Goal: Book appointment/travel/reservation

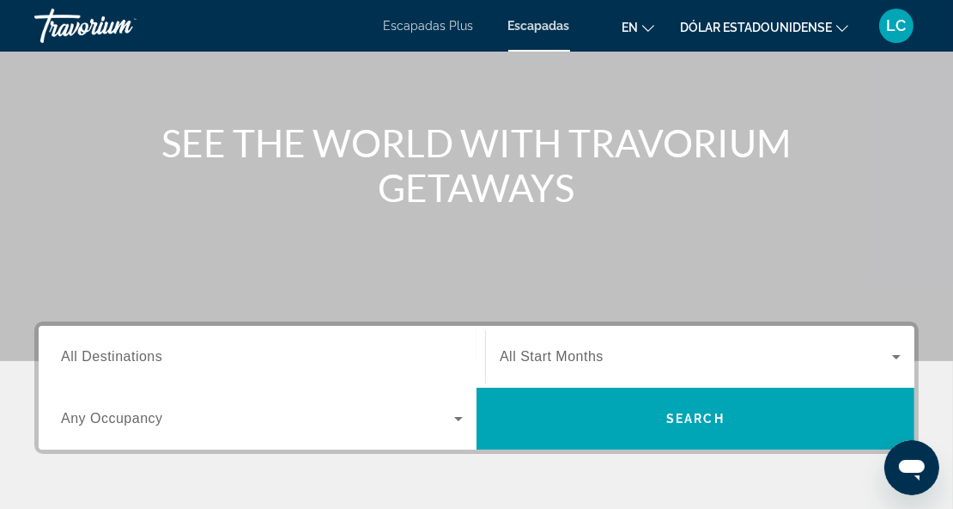
scroll to position [155, 0]
click at [133, 356] on span "All Destinations" at bounding box center [111, 356] width 101 height 15
click at [133, 356] on input "Destination All Destinations" at bounding box center [262, 357] width 402 height 21
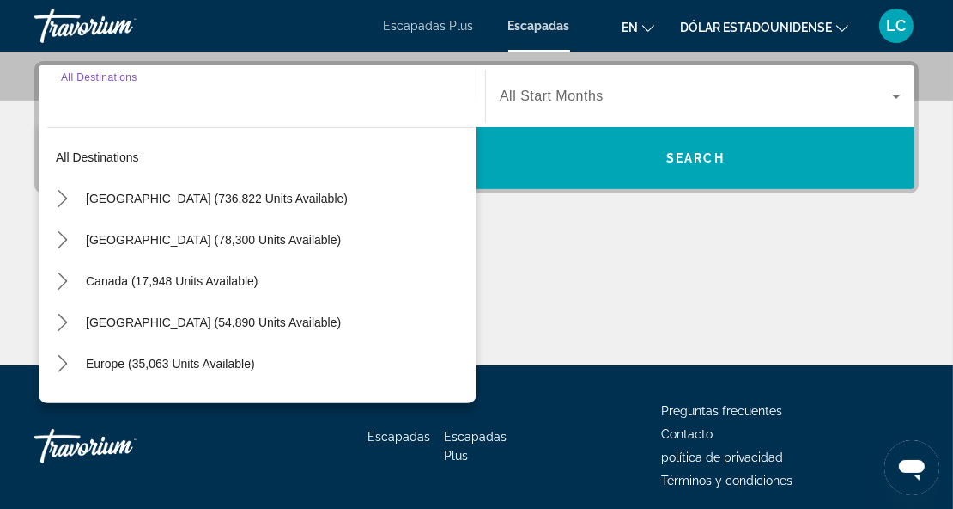
scroll to position [419, 0]
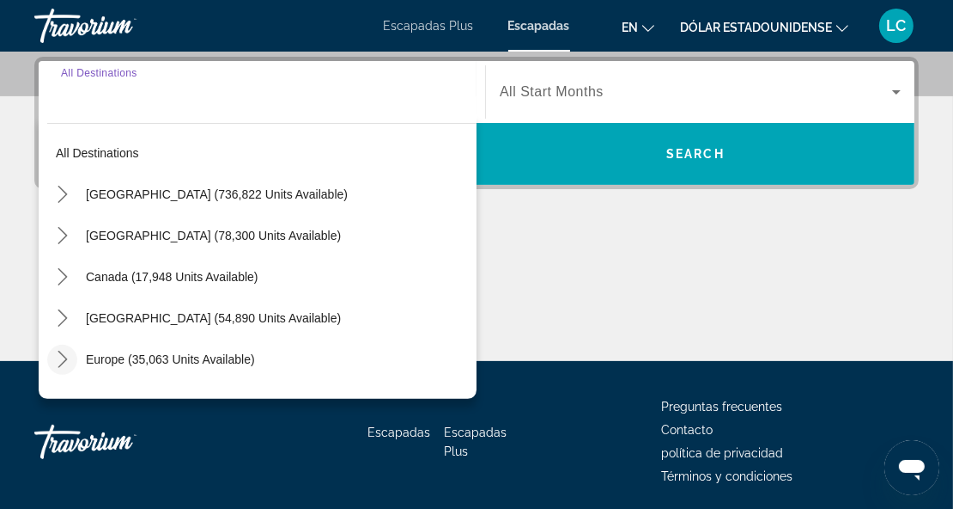
click at [60, 362] on icon "Toggle Europe (35,063 units available) submenu" at bounding box center [62, 358] width 17 height 17
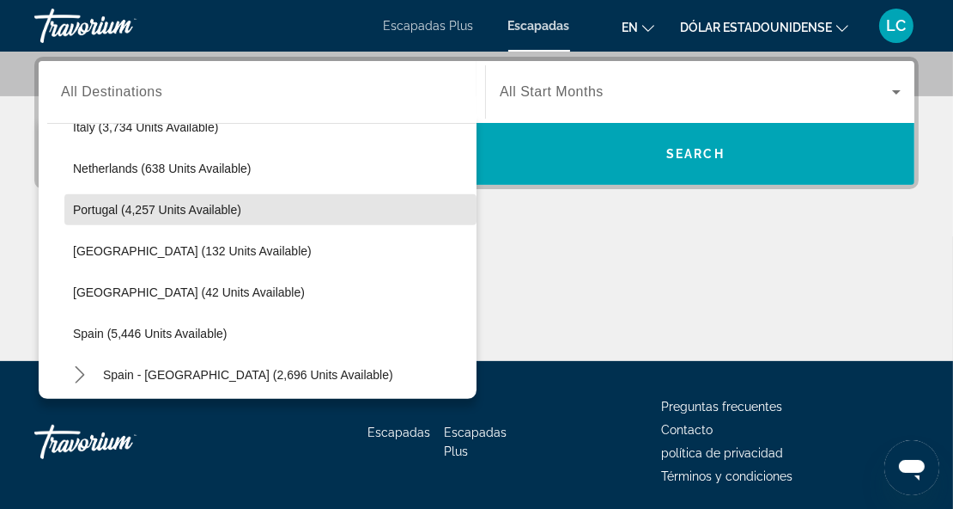
scroll to position [765, 0]
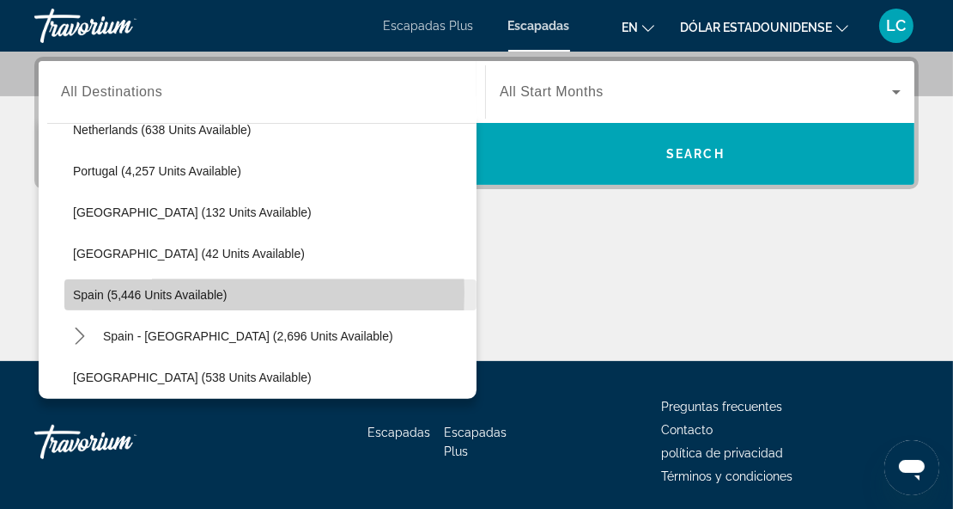
click at [89, 290] on span "Spain (5,446 units available)" at bounding box center [150, 295] width 155 height 14
type input "**********"
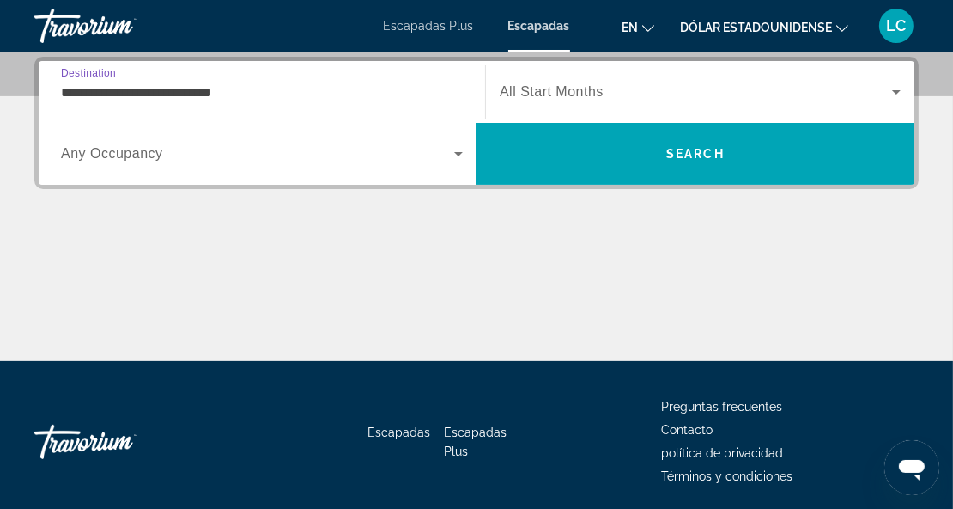
click at [892, 93] on icon "Search widget" at bounding box center [896, 92] width 21 height 21
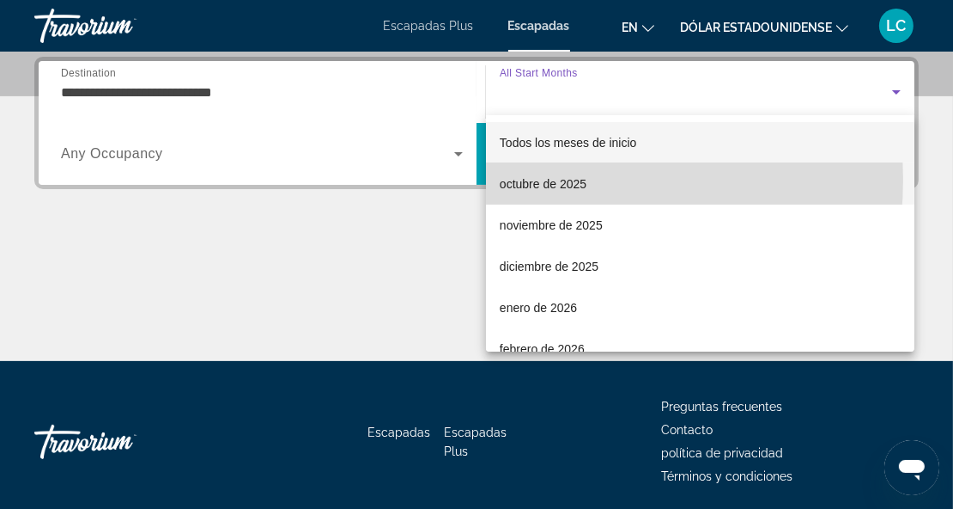
click at [537, 180] on font "octubre de 2025" at bounding box center [543, 184] width 87 height 14
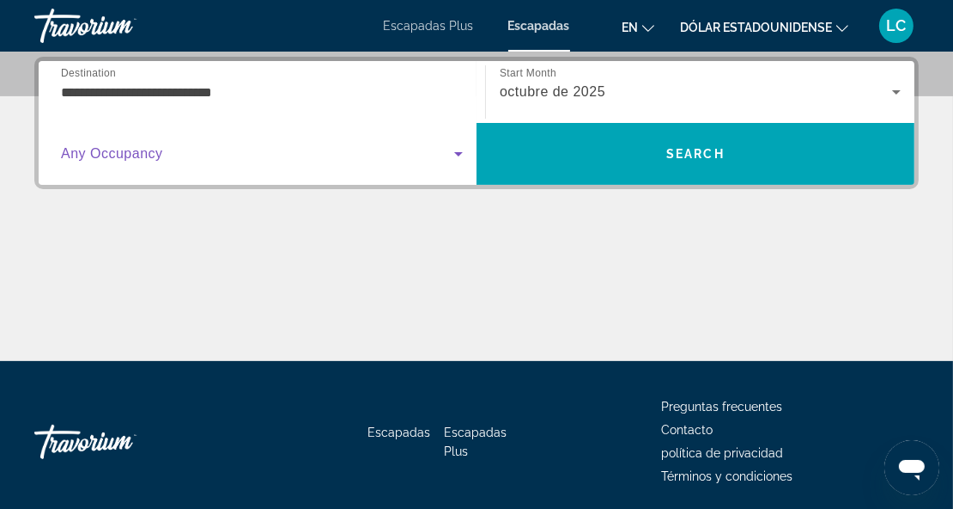
click at [460, 152] on icon "Search widget" at bounding box center [458, 154] width 9 height 4
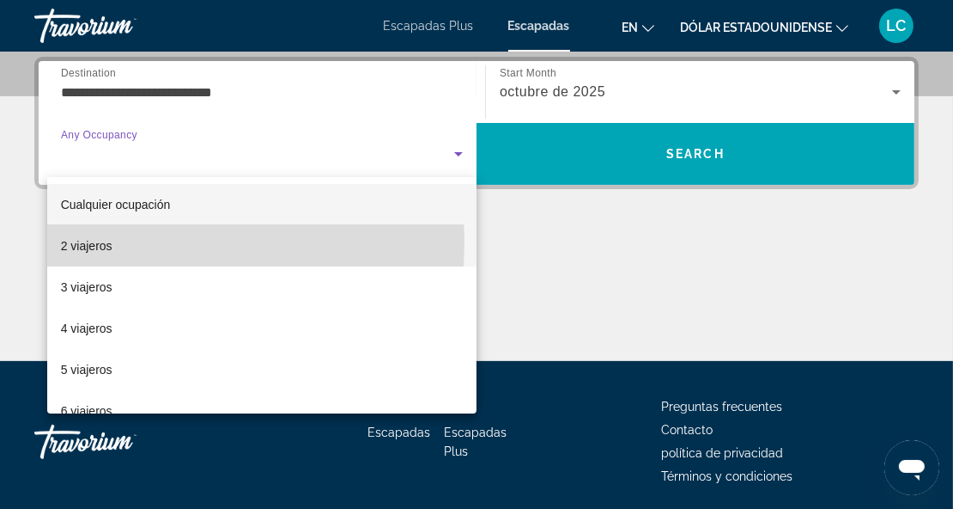
click at [106, 241] on font "2 viajeros" at bounding box center [87, 246] width 52 height 14
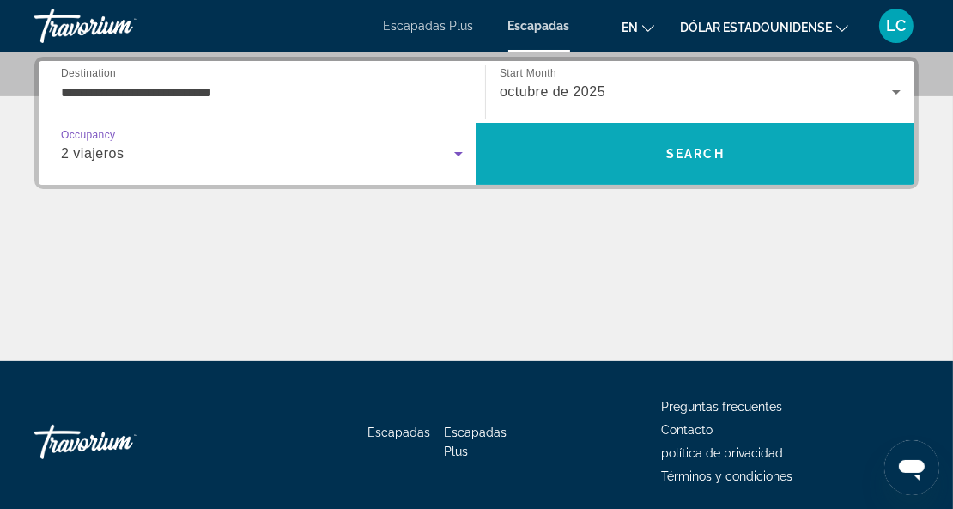
click at [673, 150] on span "Search" at bounding box center [696, 154] width 58 height 14
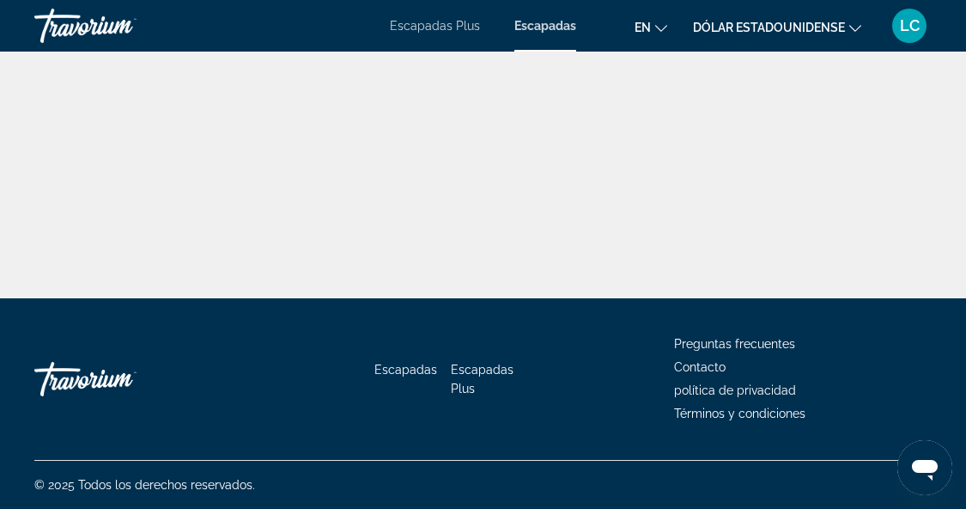
click at [539, 27] on font "Escapadas" at bounding box center [546, 26] width 62 height 14
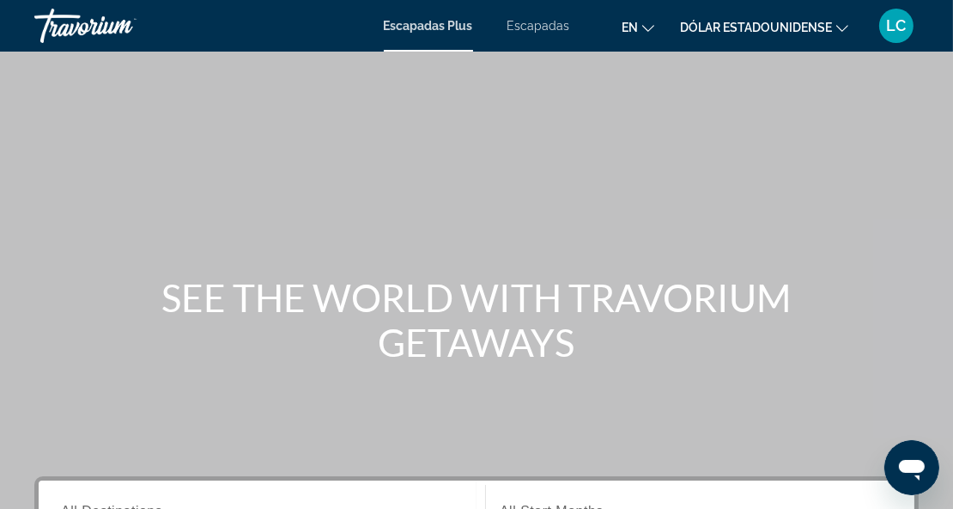
click at [539, 27] on font "Escapadas" at bounding box center [539, 26] width 63 height 14
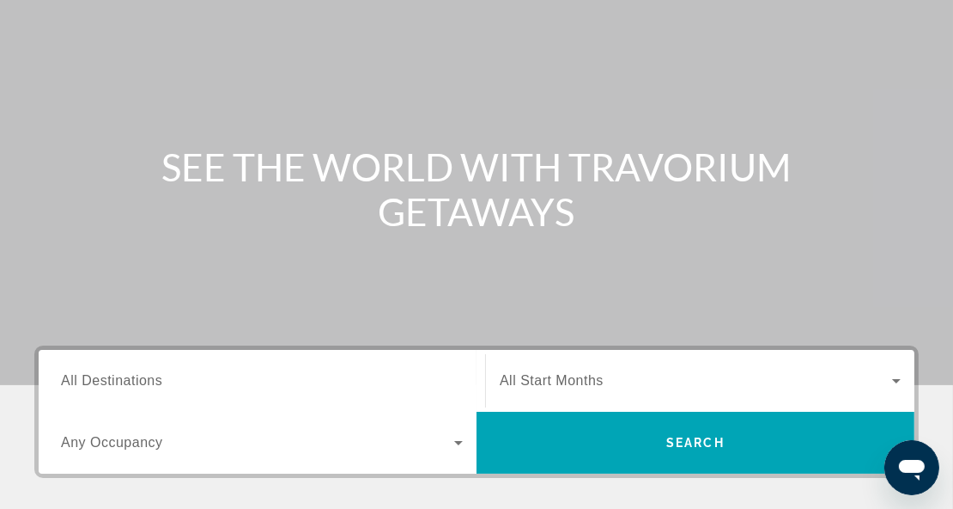
scroll to position [157, 0]
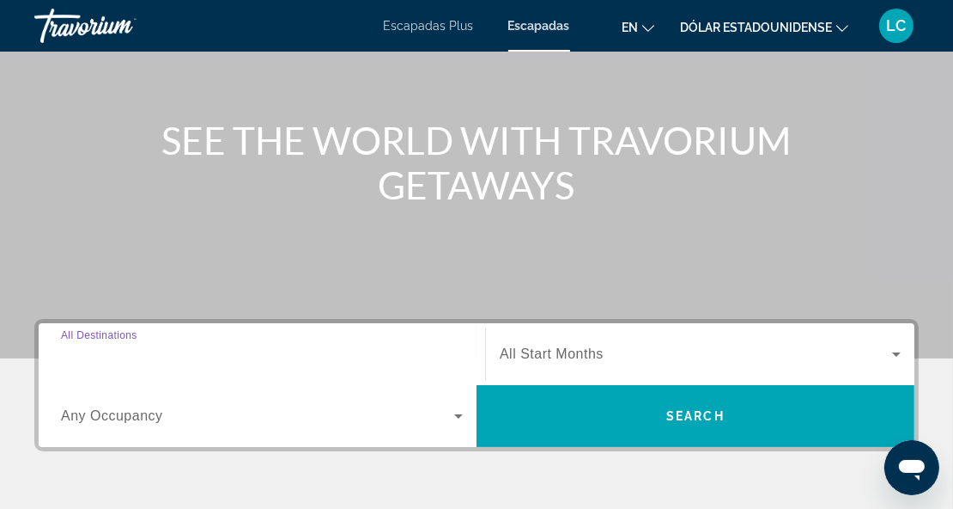
click at [217, 346] on input "Destination All Destinations" at bounding box center [262, 354] width 402 height 21
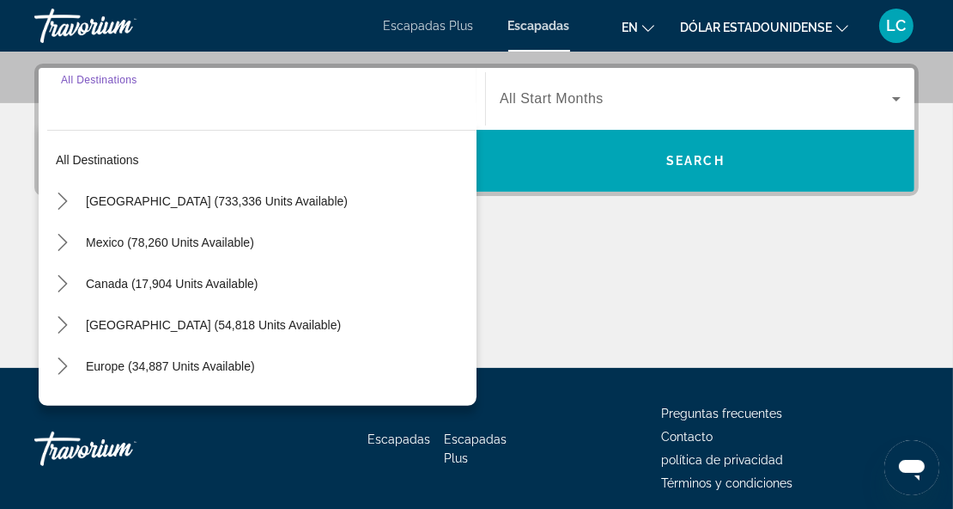
scroll to position [419, 0]
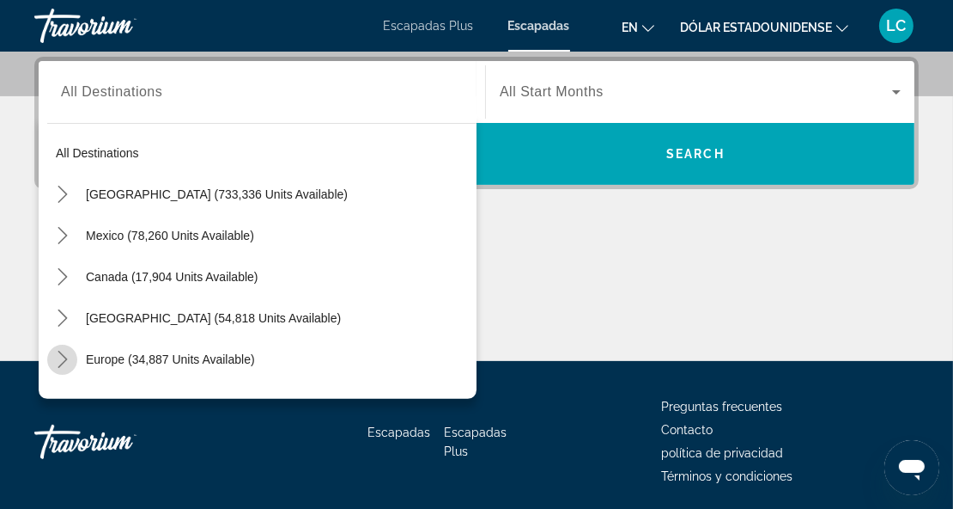
click at [54, 353] on icon "Toggle Europe (34,887 units available) submenu" at bounding box center [62, 358] width 17 height 17
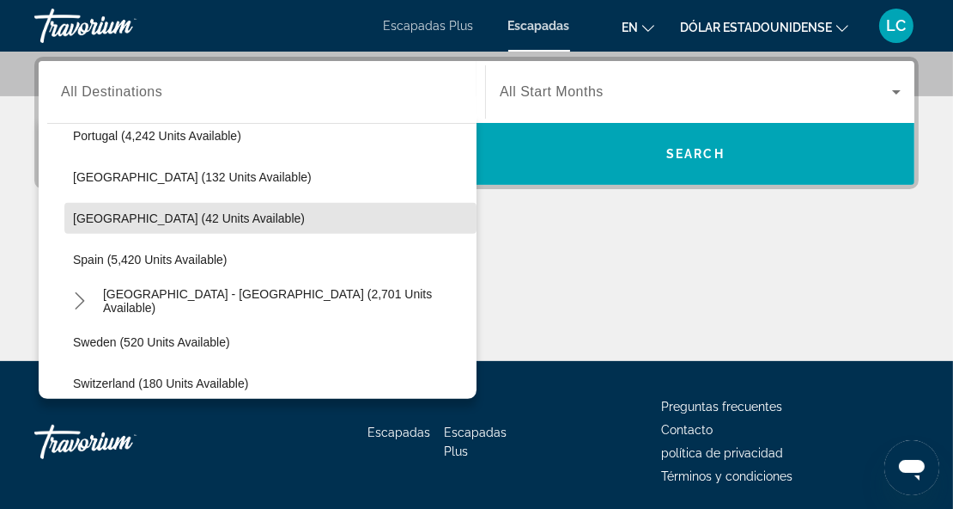
scroll to position [807, 0]
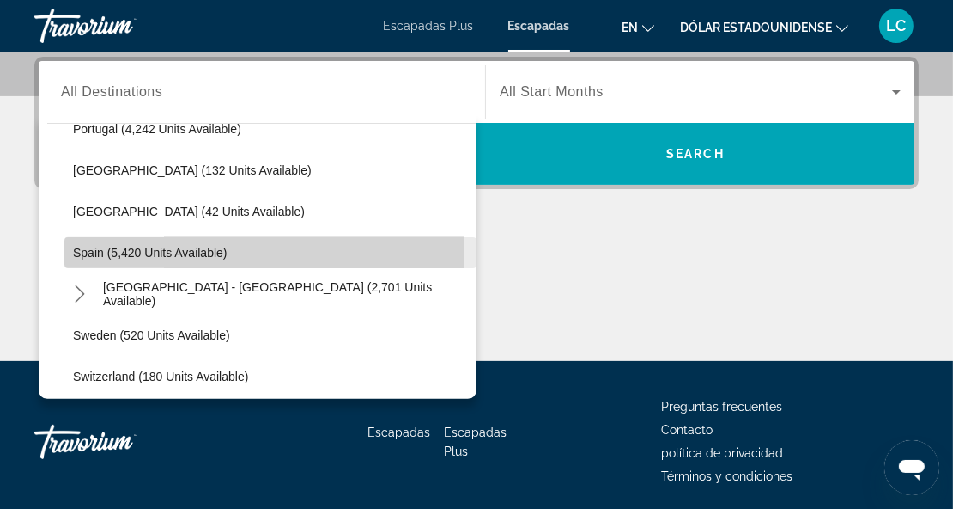
click at [95, 250] on span "Spain (5,420 units available)" at bounding box center [150, 253] width 155 height 14
type input "**********"
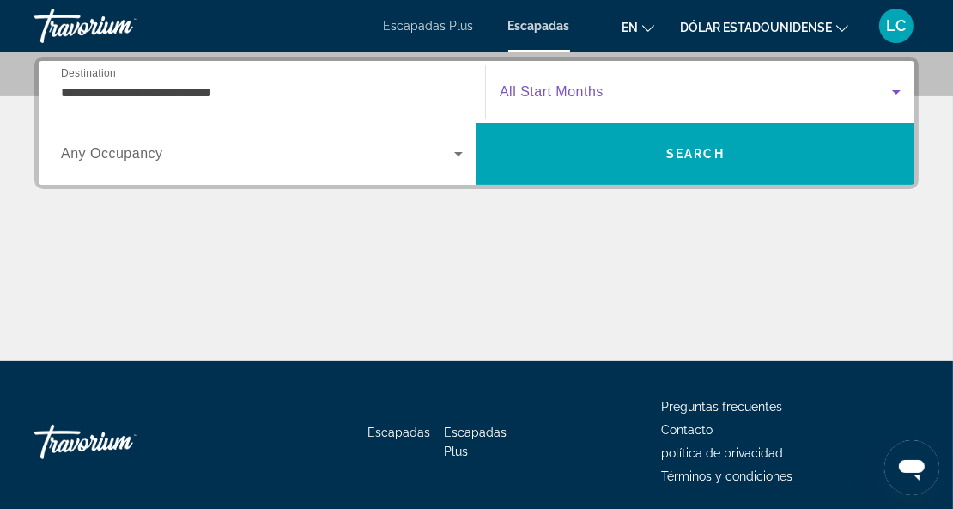
click at [886, 83] on icon "Search widget" at bounding box center [896, 92] width 21 height 21
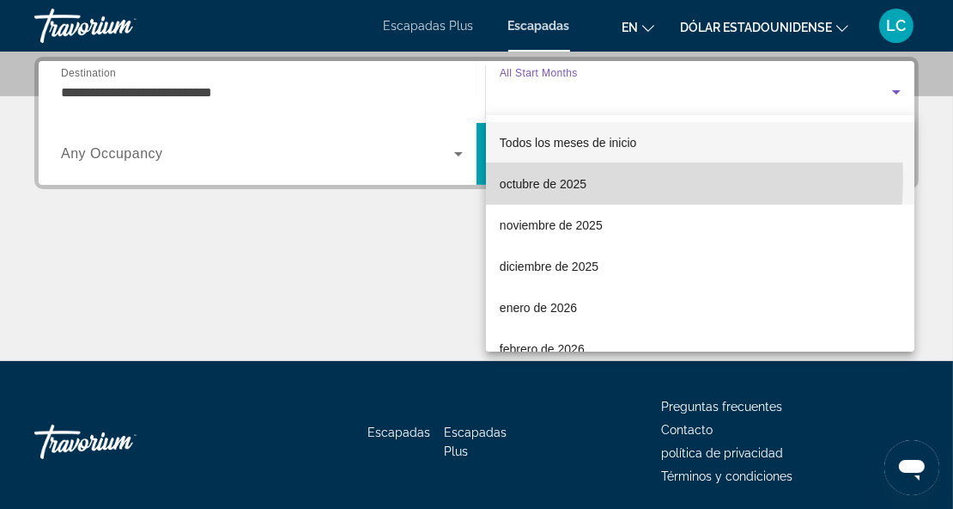
click at [565, 178] on font "octubre de 2025" at bounding box center [543, 184] width 87 height 14
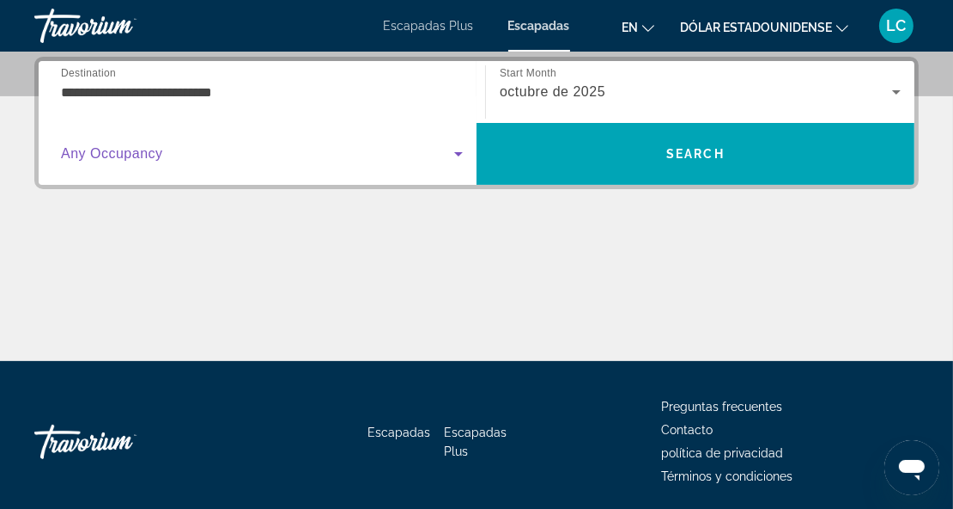
click at [458, 154] on icon "Search widget" at bounding box center [458, 154] width 9 height 4
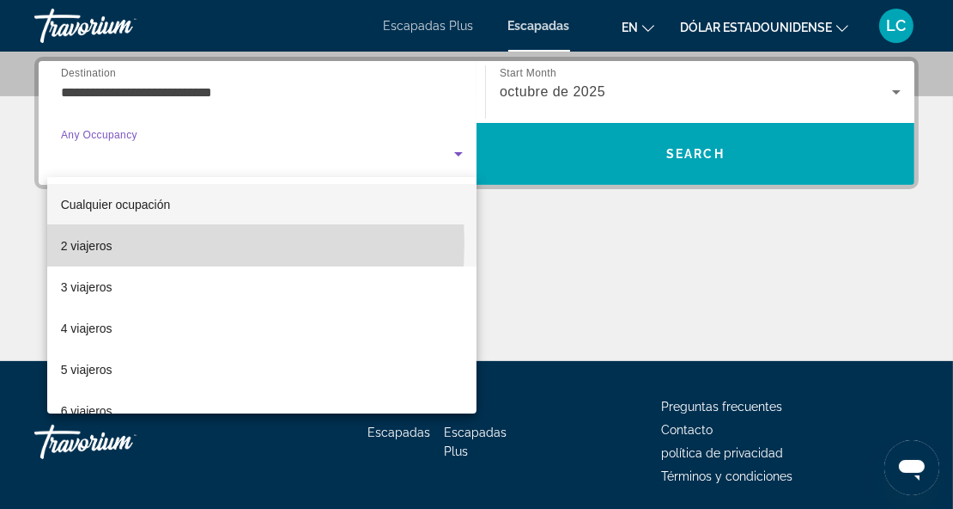
click at [100, 243] on font "2 viajeros" at bounding box center [87, 246] width 52 height 14
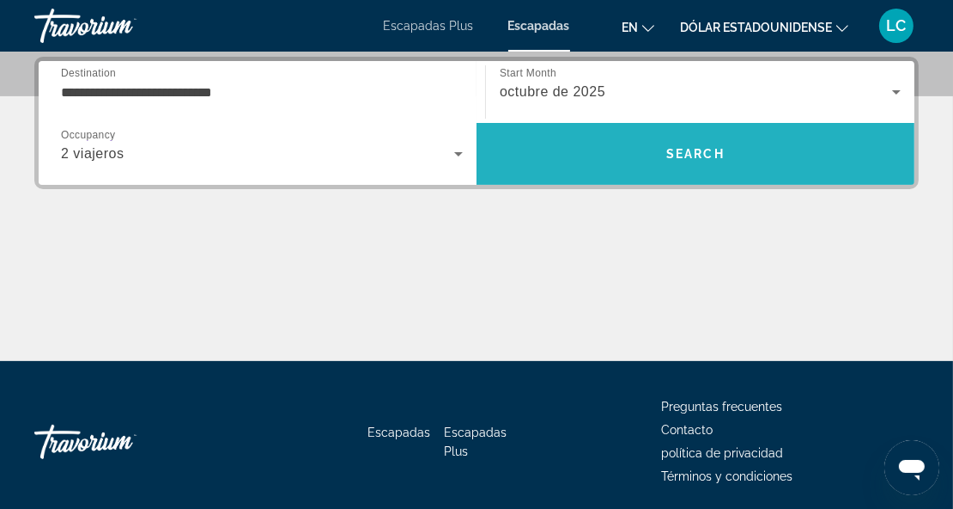
click at [701, 147] on span "Search" at bounding box center [696, 154] width 58 height 14
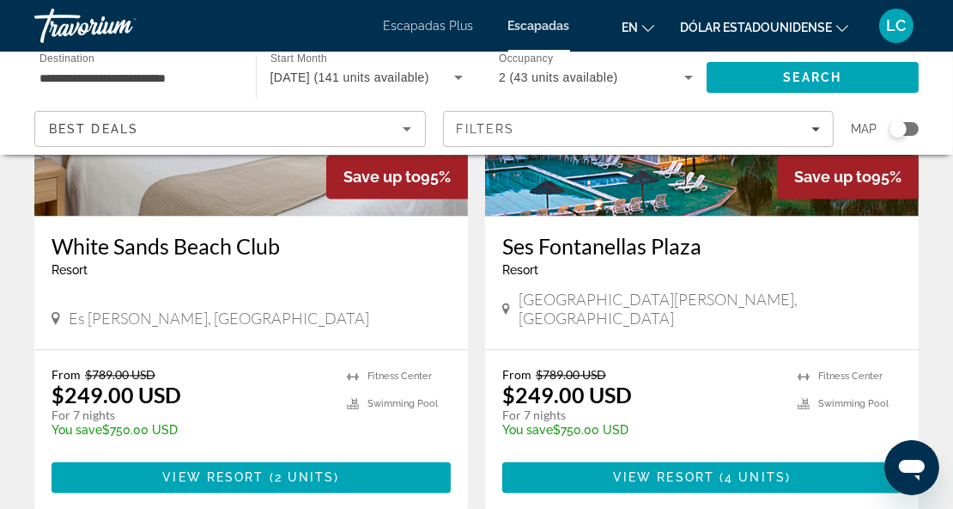
scroll to position [3328, 0]
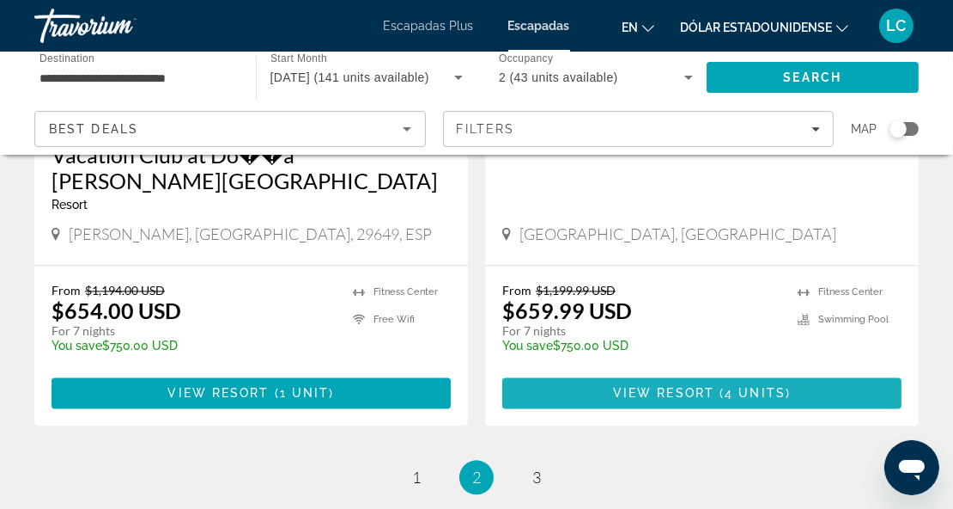
scroll to position [3389, 0]
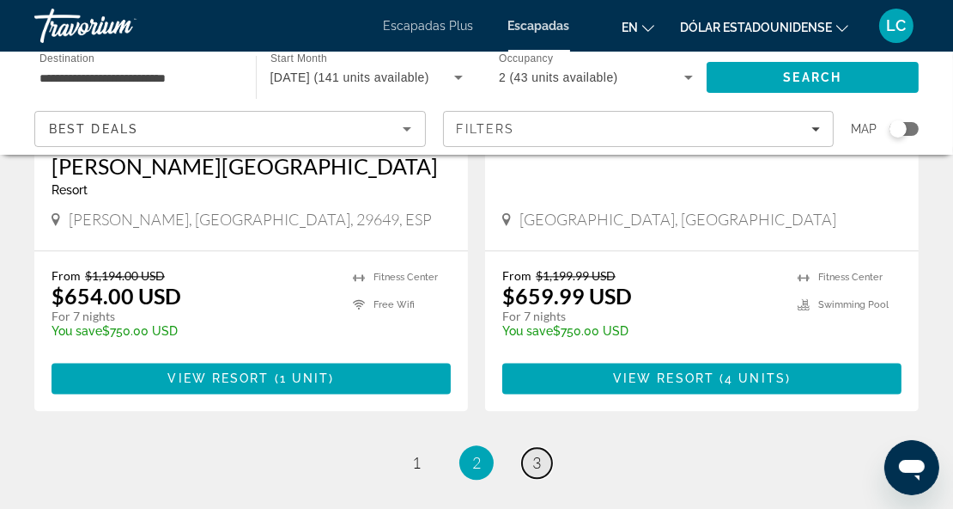
click at [537, 453] on span "3" at bounding box center [537, 462] width 9 height 19
